Goal: Navigation & Orientation: Find specific page/section

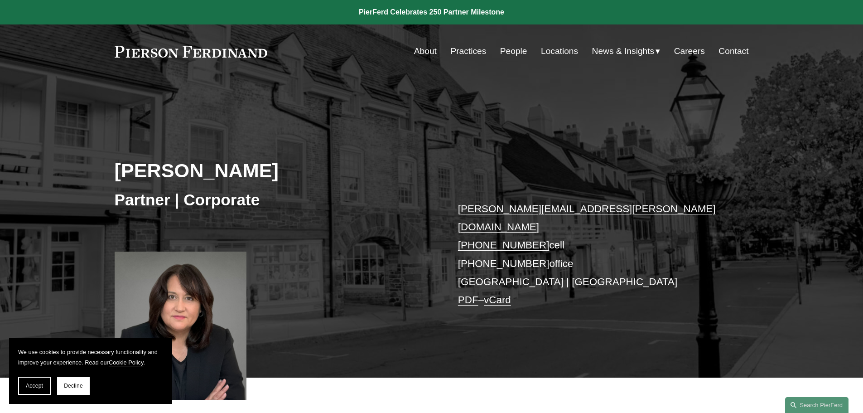
click at [459, 51] on link "Practices" at bounding box center [468, 51] width 36 height 17
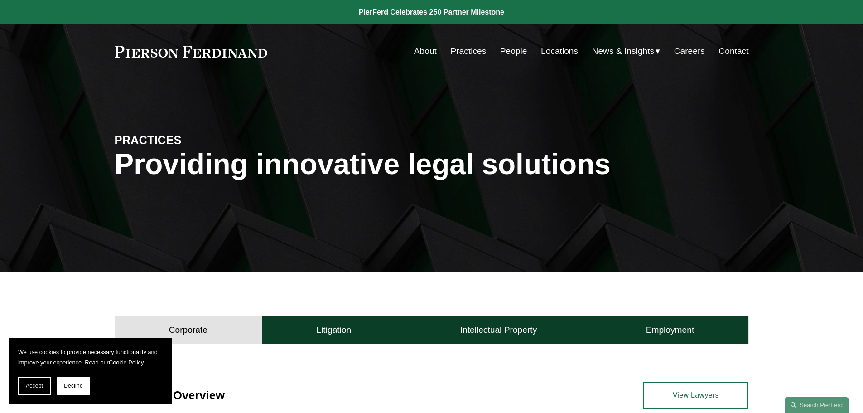
click at [508, 50] on link "People" at bounding box center [513, 51] width 27 height 17
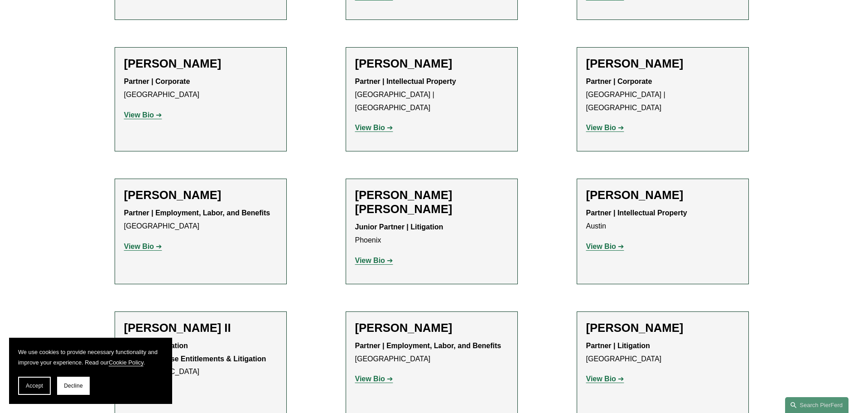
scroll to position [724, 0]
